Goal: Task Accomplishment & Management: Complete application form

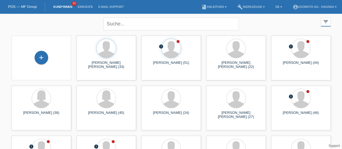
click at [41, 56] on div "+" at bounding box center [42, 58] width 14 height 14
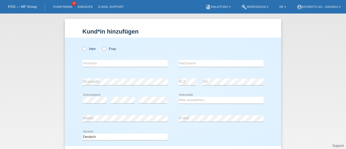
click at [101, 46] on icon at bounding box center [101, 46] width 0 height 0
click at [102, 48] on input "Frau" at bounding box center [104, 49] width 4 height 4
radio input "true"
click at [93, 61] on input "text" at bounding box center [125, 63] width 85 height 7
type input "Supha"
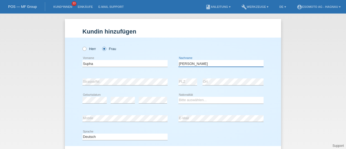
type input "Zehnder-Rattana"
click at [187, 100] on select "Bitte auswählen... Schweiz Deutschland Liechtenstein Österreich ------------ Af…" at bounding box center [221, 100] width 85 height 6
select select "CH"
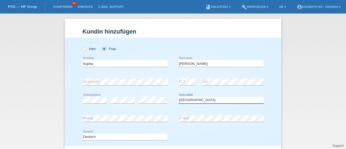
click at [179, 97] on select "Bitte auswählen... Schweiz Deutschland Liechtenstein Österreich ------------ Af…" at bounding box center [221, 100] width 85 height 6
click at [157, 126] on div "error Mobile" at bounding box center [125, 119] width 85 height 18
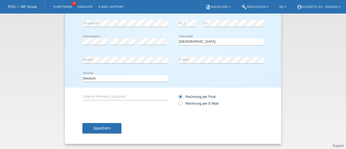
click at [109, 127] on button "Speichern" at bounding box center [102, 128] width 39 height 10
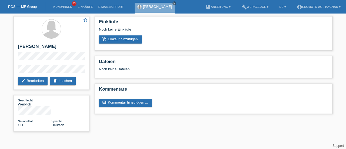
click at [127, 40] on link "add_shopping_cart Einkauf hinzufügen" at bounding box center [120, 39] width 43 height 8
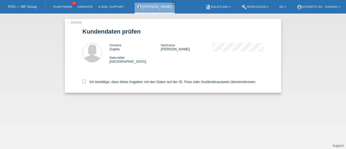
click at [84, 84] on label "Ich bestätige, dass diese Angaben mit den Daten auf der ID, Pass oder Ausländer…" at bounding box center [170, 82] width 174 height 4
click at [84, 83] on input "Ich bestätige, dass diese Angaben mit den Daten auf der ID, Pass oder Ausländer…" at bounding box center [85, 82] width 4 height 4
checkbox input "true"
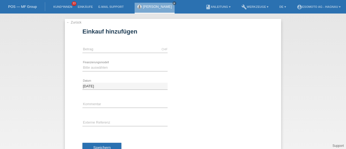
click at [113, 53] on div "CHF error Betrag" at bounding box center [125, 49] width 85 height 18
click at [113, 48] on input "text" at bounding box center [125, 49] width 85 height 7
type input "7600.00"
click at [100, 68] on select "Bitte auswählen Fixe Raten Kauf auf Rechnung mit Teilzahlungsoption" at bounding box center [125, 67] width 85 height 6
select select "69"
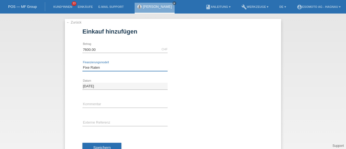
click at [83, 64] on select "Bitte auswählen Fixe Raten Kauf auf Rechnung mit Teilzahlungsoption" at bounding box center [125, 67] width 85 height 6
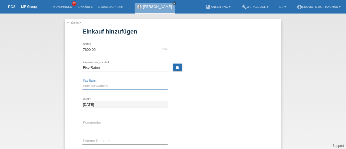
click at [94, 86] on select "Bitte auswählen 12 Raten 24 Raten 36 Raten 48 Raten" at bounding box center [125, 86] width 85 height 6
select select "140"
click at [83, 83] on select "Bitte auswählen 12 Raten 24 Raten 36 Raten 48 Raten" at bounding box center [125, 86] width 85 height 6
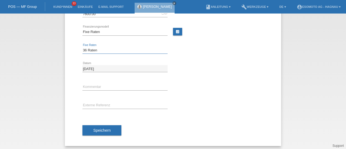
scroll to position [37, 0]
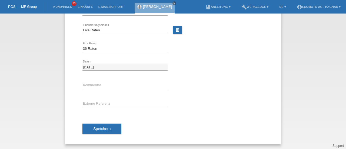
click at [96, 129] on span "Speichern" at bounding box center [101, 129] width 17 height 4
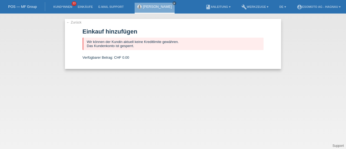
scroll to position [0, 0]
click at [77, 22] on link "← Zurück" at bounding box center [73, 22] width 15 height 4
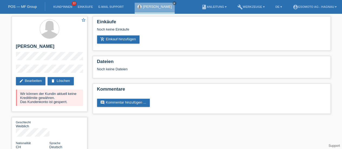
click at [62, 82] on link "delete Löschen" at bounding box center [61, 81] width 26 height 8
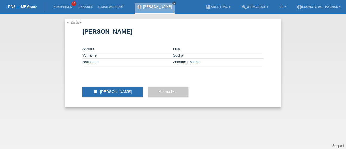
click at [106, 94] on span "[PERSON_NAME]" at bounding box center [116, 92] width 32 height 4
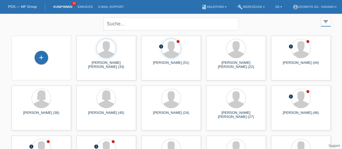
click at [40, 60] on div "+" at bounding box center [41, 57] width 13 height 9
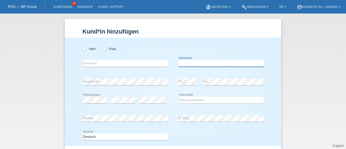
click at [182, 64] on input "text" at bounding box center [221, 63] width 85 height 7
paste input "Tharmaratnam"
type input "Tharmaratnam"
click at [83, 51] on div "Herr Frau" at bounding box center [125, 48] width 85 height 11
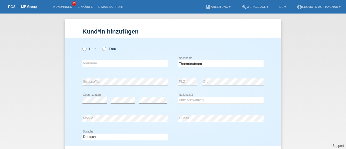
click at [82, 46] on icon at bounding box center [82, 46] width 0 height 0
click at [83, 48] on input "Herr" at bounding box center [85, 49] width 4 height 4
radio input "true"
click at [87, 65] on input "text" at bounding box center [125, 63] width 85 height 7
type input "Thines"
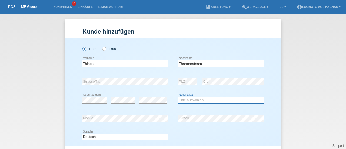
click at [188, 98] on select "Bitte auswählen... Schweiz Deutschland Liechtenstein Österreich ------------ Af…" at bounding box center [221, 100] width 85 height 6
select select "CH"
click at [179, 97] on select "Bitte auswählen... Schweiz Deutschland Liechtenstein Österreich ------------ Af…" at bounding box center [221, 100] width 85 height 6
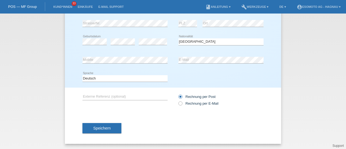
click at [111, 128] on button "Speichern" at bounding box center [102, 128] width 39 height 10
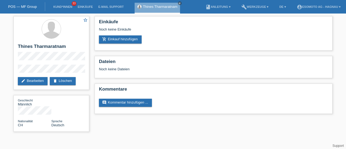
click at [116, 39] on link "add_shopping_cart Einkauf hinzufügen" at bounding box center [120, 39] width 43 height 8
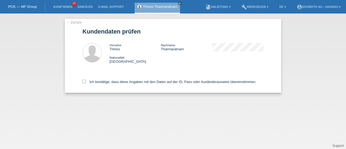
click at [84, 81] on icon at bounding box center [85, 82] width 4 height 4
click at [84, 81] on input "Ich bestätige, dass diese Angaben mit den Daten auf der ID, Pass oder Ausländer…" at bounding box center [85, 82] width 4 height 4
checkbox input "true"
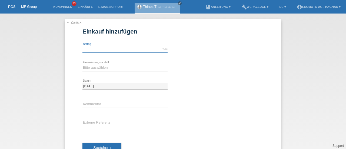
click at [95, 51] on input "text" at bounding box center [125, 49] width 85 height 7
type input "7600.00"
click at [106, 69] on select "Bitte auswählen Fixe Raten Kauf auf Rechnung mit Teilzahlungsoption" at bounding box center [125, 67] width 85 height 6
select select "69"
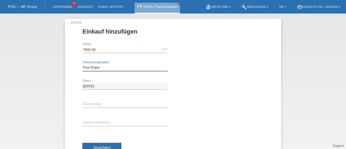
click at [83, 64] on select "Bitte auswählen Fixe Raten Kauf auf Rechnung mit Teilzahlungsoption" at bounding box center [125, 67] width 85 height 6
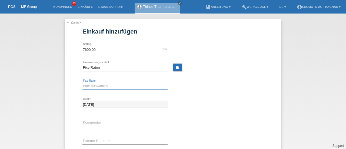
click at [94, 87] on select "Bitte auswählen 12 Raten 24 Raten 36 Raten 48 Raten" at bounding box center [125, 86] width 85 height 6
select select "140"
click at [83, 83] on select "Bitte auswählen 12 Raten 24 Raten 36 Raten 48 Raten" at bounding box center [125, 86] width 85 height 6
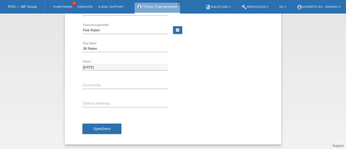
click at [100, 129] on span "Speichern" at bounding box center [101, 129] width 17 height 4
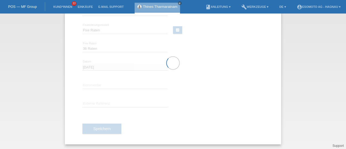
scroll to position [0, 0]
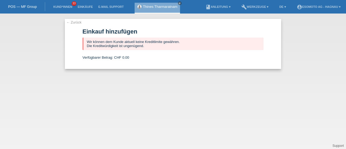
click at [180, 4] on icon "close" at bounding box center [180, 3] width 3 height 3
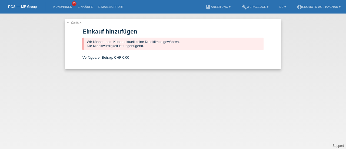
click at [72, 22] on link "← Zurück" at bounding box center [73, 22] width 15 height 4
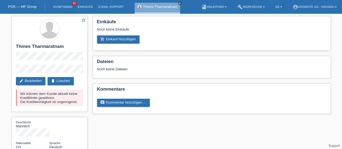
click at [180, 3] on icon "close" at bounding box center [180, 3] width 3 height 3
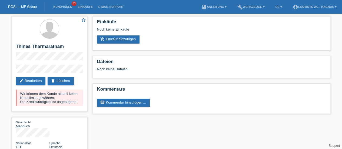
click at [22, 7] on link "POS — MF Group" at bounding box center [22, 7] width 29 height 4
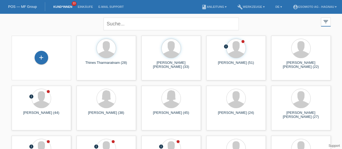
click at [42, 59] on div "+" at bounding box center [42, 58] width 14 height 14
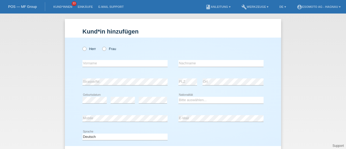
click at [101, 46] on icon at bounding box center [101, 46] width 0 height 0
click at [102, 49] on input "Frau" at bounding box center [104, 49] width 4 height 4
radio input "true"
click at [92, 64] on input "text" at bounding box center [125, 63] width 85 height 7
type input "[PERSON_NAME]"
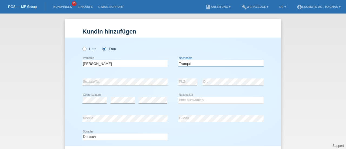
click at [183, 64] on input "Tranqui" at bounding box center [221, 63] width 85 height 7
paste input "lli"
type input "Tranquilli"
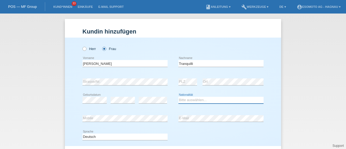
click at [187, 101] on select "Bitte auswählen... Schweiz Deutschland Liechtenstein Österreich ------------ Af…" at bounding box center [221, 100] width 85 height 6
select select "BR"
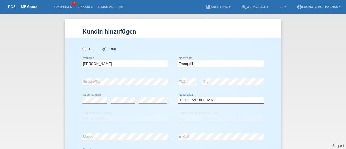
click at [186, 99] on select "Bitte auswählen... Schweiz Deutschland Liechtenstein Österreich ------------ Af…" at bounding box center [221, 100] width 85 height 6
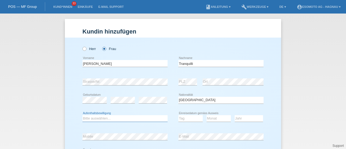
click at [133, 120] on select "Bitte auswählen... C B B - Flüchtlingsstatus Andere" at bounding box center [125, 118] width 85 height 6
select select "C"
click at [83, 115] on select "Bitte auswählen... C B B - Flüchtlingsstatus Andere" at bounding box center [125, 118] width 85 height 6
click at [184, 119] on select "Tag 01 02 03 04 05 06 07 08 09 10 11" at bounding box center [191, 118] width 24 height 6
select select "28"
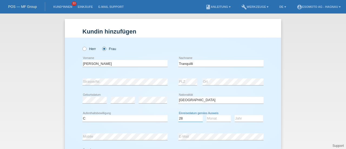
click at [179, 115] on select "Tag 01 02 03 04 05 06 07 08 09 10 11" at bounding box center [191, 118] width 24 height 6
click at [214, 119] on select "Monat 01 02 03 04 05 06 07 08 09 10 11" at bounding box center [219, 118] width 24 height 6
select select "02"
click at [207, 115] on select "Monat 01 02 03 04 05 06 07 08 09 10 11" at bounding box center [219, 118] width 24 height 6
click at [241, 119] on select "Jahr 2025 2024 2023 2022 2021 2020 2019 2018 2017 2016 2015 2014 2013 2012 2011…" at bounding box center [249, 118] width 28 height 6
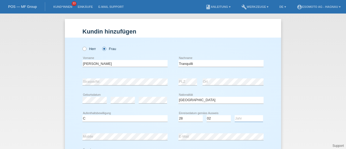
select select "1997"
click at [235, 115] on select "Jahr 2025 2024 2023 2022 2021 2020 2019 2018 2017 2016 2015 2014 2013 2012 2011…" at bounding box center [249, 118] width 28 height 6
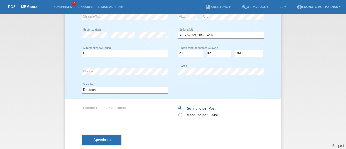
scroll to position [77, 0]
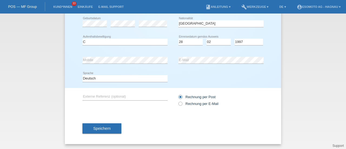
click at [109, 127] on button "Speichern" at bounding box center [102, 128] width 39 height 10
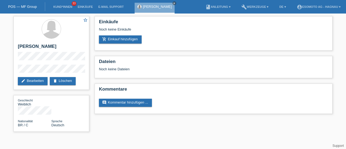
click at [121, 41] on link "add_shopping_cart Einkauf hinzufügen" at bounding box center [120, 39] width 43 height 8
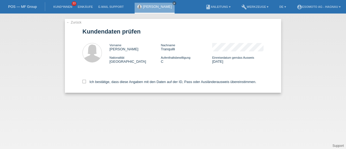
click at [83, 81] on icon at bounding box center [85, 82] width 4 height 4
click at [83, 81] on input "Ich bestätige, dass diese Angaben mit den Daten auf der ID, Pass oder Ausländer…" at bounding box center [85, 82] width 4 height 4
checkbox input "true"
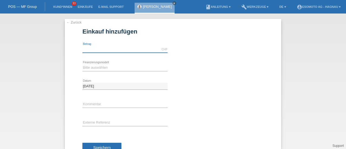
click at [104, 48] on input "text" at bounding box center [125, 49] width 85 height 7
type input "7600.00"
click at [107, 68] on select "Bitte auswählen Fixe Raten Kauf auf Rechnung mit Teilzahlungsoption" at bounding box center [125, 67] width 85 height 6
select select "69"
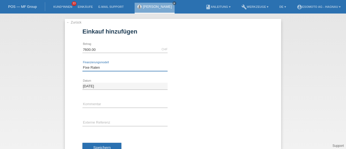
click at [83, 64] on select "Bitte auswählen Fixe Raten Kauf auf Rechnung mit Teilzahlungsoption" at bounding box center [125, 67] width 85 height 6
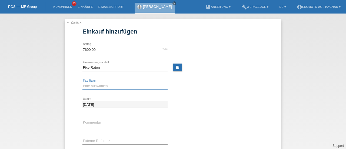
click at [95, 88] on select "Bitte auswählen 12 Raten 24 Raten 36 Raten 48 Raten" at bounding box center [125, 86] width 85 height 6
select select "140"
click at [83, 83] on select "Bitte auswählen 12 Raten 24 Raten 36 Raten 48 Raten" at bounding box center [125, 86] width 85 height 6
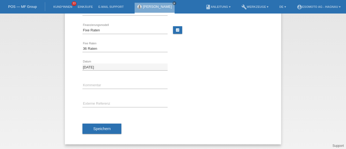
click at [100, 128] on span "Speichern" at bounding box center [101, 129] width 17 height 4
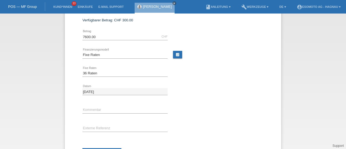
scroll to position [0, 0]
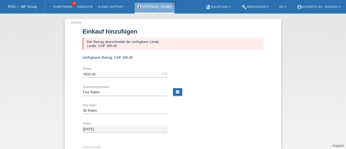
click at [73, 23] on link "← Zurück" at bounding box center [73, 22] width 15 height 4
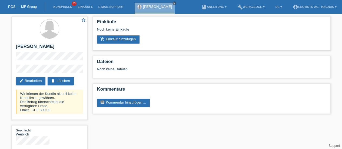
click at [62, 78] on link "delete Löschen" at bounding box center [61, 81] width 26 height 8
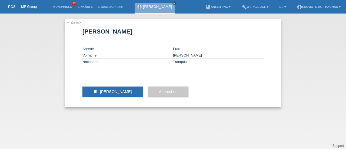
click at [177, 57] on td "[PERSON_NAME]" at bounding box center [218, 55] width 91 height 6
copy td "[PERSON_NAME]"
click at [184, 62] on td "Tranquilli" at bounding box center [218, 62] width 91 height 6
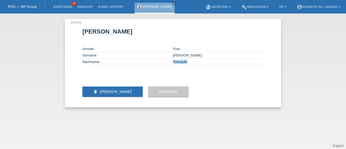
copy td "Tranquilli"
click at [173, 4] on icon "close" at bounding box center [174, 3] width 3 height 3
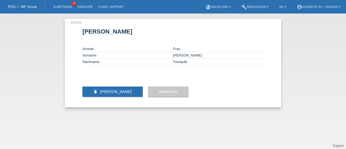
click at [107, 94] on span "[PERSON_NAME]" at bounding box center [116, 92] width 32 height 4
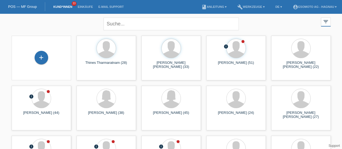
click at [36, 55] on div "+" at bounding box center [42, 58] width 14 height 14
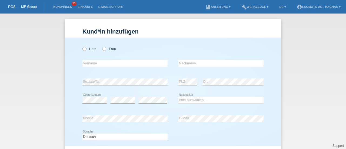
click at [101, 46] on icon at bounding box center [101, 46] width 0 height 0
click at [102, 49] on input "Frau" at bounding box center [104, 49] width 4 height 4
radio input "true"
click at [88, 60] on div "error Vorname" at bounding box center [125, 63] width 85 height 18
click at [86, 64] on input "text" at bounding box center [125, 63] width 85 height 7
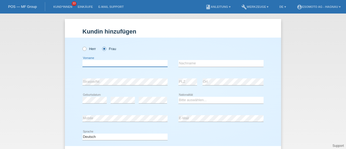
paste input "Melanie"
type input "Melanie"
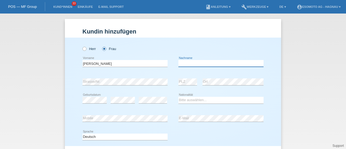
click at [197, 61] on input "text" at bounding box center [221, 63] width 85 height 7
paste input "Nietlispach"
type input "Nietlispach"
click at [182, 98] on select "Bitte auswählen... Schweiz Deutschland Liechtenstein Österreich ------------ Af…" at bounding box center [221, 100] width 85 height 6
select select "CH"
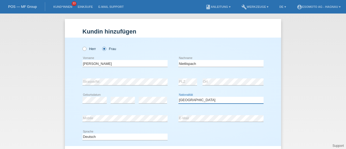
click at [179, 97] on select "Bitte auswählen... Schweiz Deutschland Liechtenstein Österreich ------------ Af…" at bounding box center [221, 100] width 85 height 6
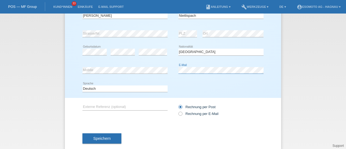
scroll to position [58, 0]
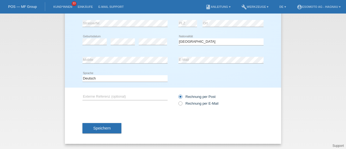
click at [107, 128] on span "Speichern" at bounding box center [101, 128] width 17 height 4
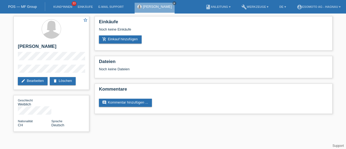
click at [113, 41] on link "add_shopping_cart Einkauf hinzufügen" at bounding box center [120, 39] width 43 height 8
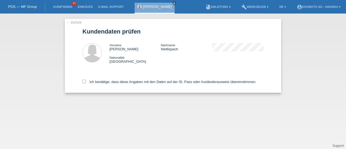
click at [84, 82] on icon at bounding box center [85, 82] width 4 height 4
click at [84, 82] on input "Ich bestätige, dass diese Angaben mit den Daten auf der ID, Pass oder Ausländer…" at bounding box center [85, 82] width 4 height 4
checkbox input "true"
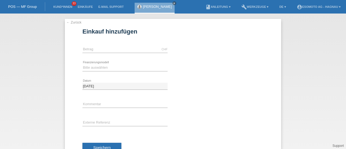
click at [100, 53] on div "CHF error [GEOGRAPHIC_DATA]" at bounding box center [125, 49] width 85 height 18
click at [100, 51] on input "text" at bounding box center [125, 49] width 85 height 7
type input "7600.00"
click at [94, 69] on select "Bitte auswählen Fixe Raten Kauf auf Rechnung mit Teilzahlungsoption" at bounding box center [125, 67] width 85 height 6
select select "69"
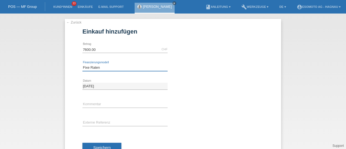
click at [83, 64] on select "Bitte auswählen Fixe Raten Kauf auf Rechnung mit Teilzahlungsoption" at bounding box center [125, 67] width 85 height 6
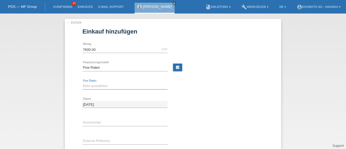
click at [87, 85] on select "Bitte auswählen 12 Raten 24 Raten 36 Raten 48 Raten" at bounding box center [125, 86] width 85 height 6
select select "140"
click at [83, 83] on select "Bitte auswählen 12 Raten 24 Raten 36 Raten 48 Raten" at bounding box center [125, 86] width 85 height 6
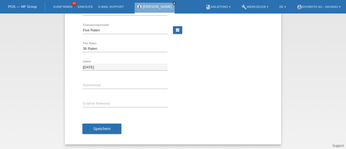
click at [97, 127] on span "Speichern" at bounding box center [101, 129] width 17 height 4
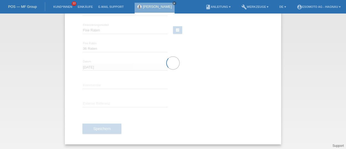
scroll to position [0, 0]
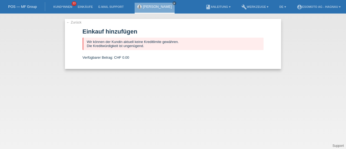
click at [73, 23] on link "← Zurück" at bounding box center [73, 22] width 15 height 4
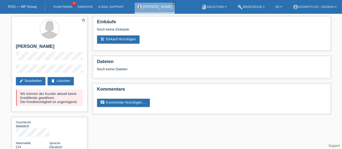
click at [65, 80] on link "delete Löschen" at bounding box center [61, 81] width 26 height 8
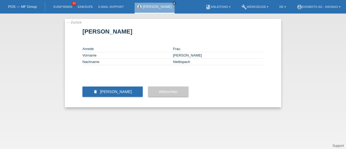
click at [114, 94] on span "[PERSON_NAME]" at bounding box center [116, 92] width 32 height 4
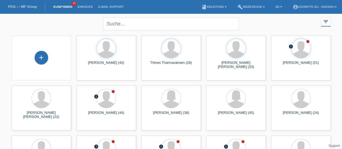
click at [307, 9] on li "account_circle Esomoto AG - Hagnau ▾" at bounding box center [314, 7] width 49 height 14
click at [307, 8] on link "account_circle Esomoto AG - Hagnau ▾" at bounding box center [314, 6] width 49 height 3
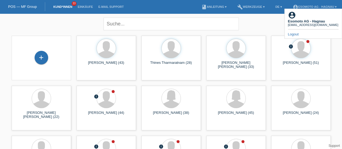
click at [296, 32] on link "Logout" at bounding box center [293, 34] width 11 height 4
